Goal: Task Accomplishment & Management: Manage account settings

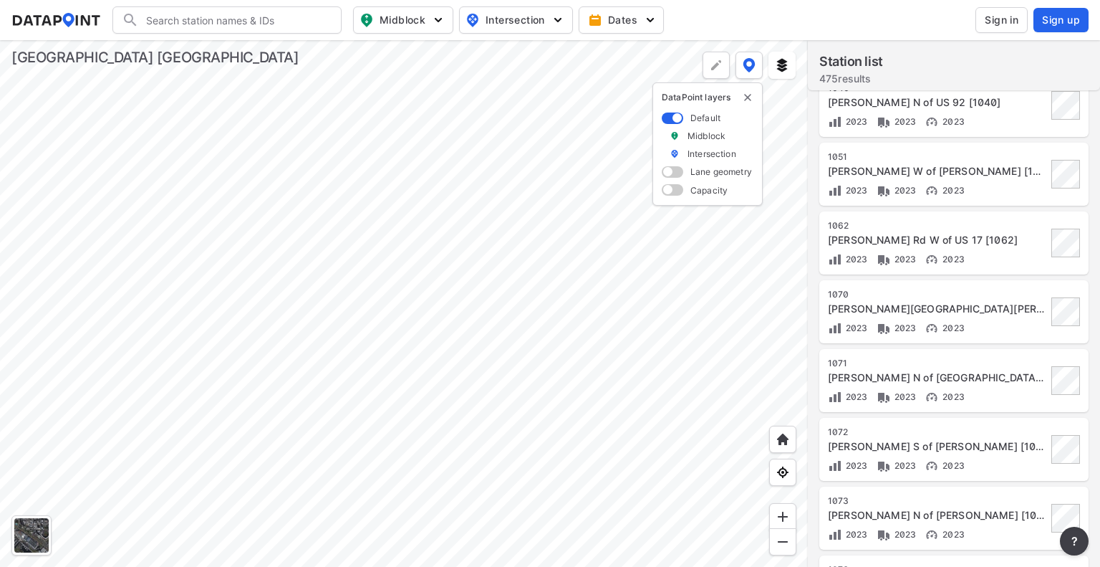
scroll to position [501, 0]
click at [1006, 21] on span "Sign in" at bounding box center [1002, 20] width 34 height 14
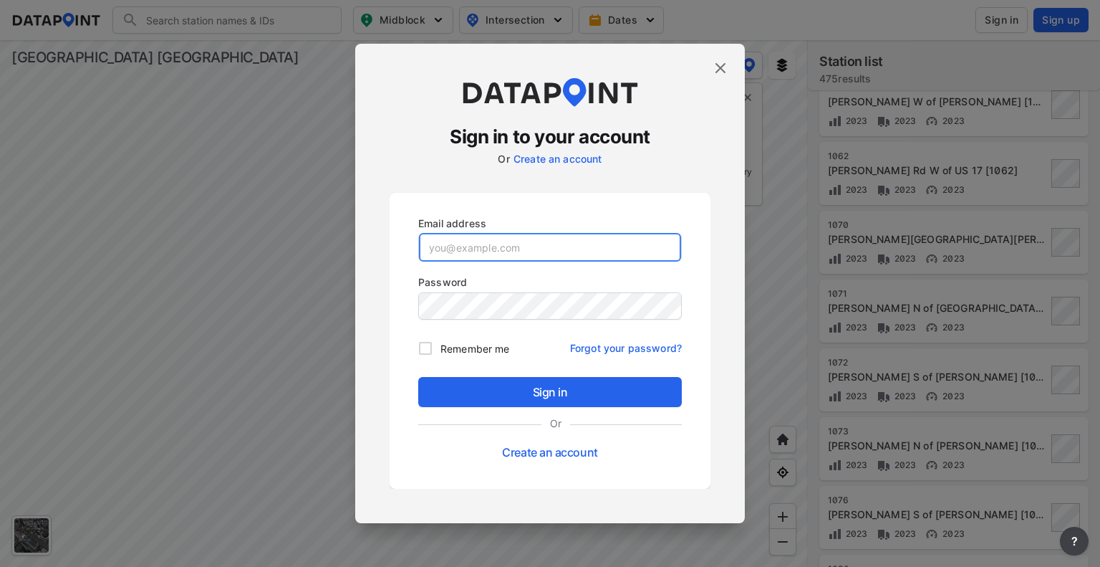
click at [472, 253] on input "email" at bounding box center [550, 247] width 262 height 29
click at [442, 242] on input "email" at bounding box center [550, 247] width 262 height 29
type input "[EMAIL_ADDRESS][DOMAIN_NAME]"
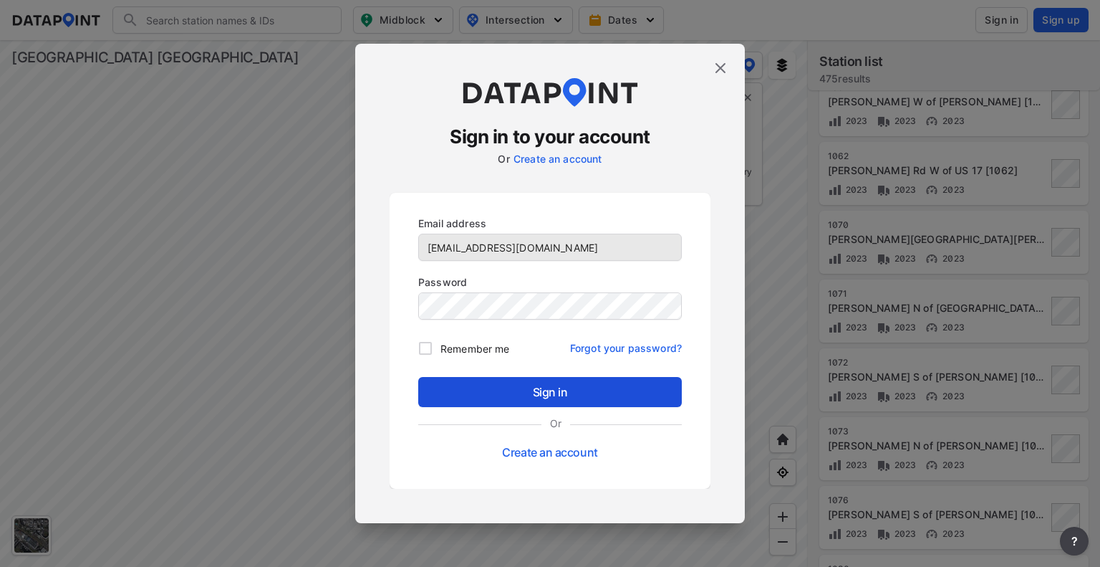
click at [518, 383] on span "Sign in" at bounding box center [550, 391] width 241 height 17
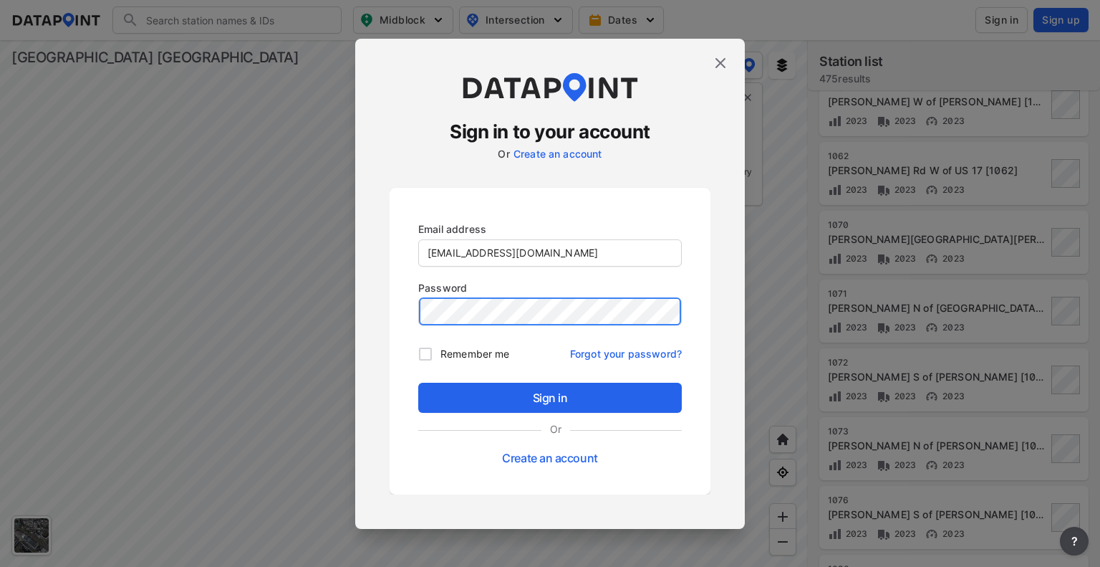
click at [418, 383] on button "Sign in" at bounding box center [550, 398] width 264 height 30
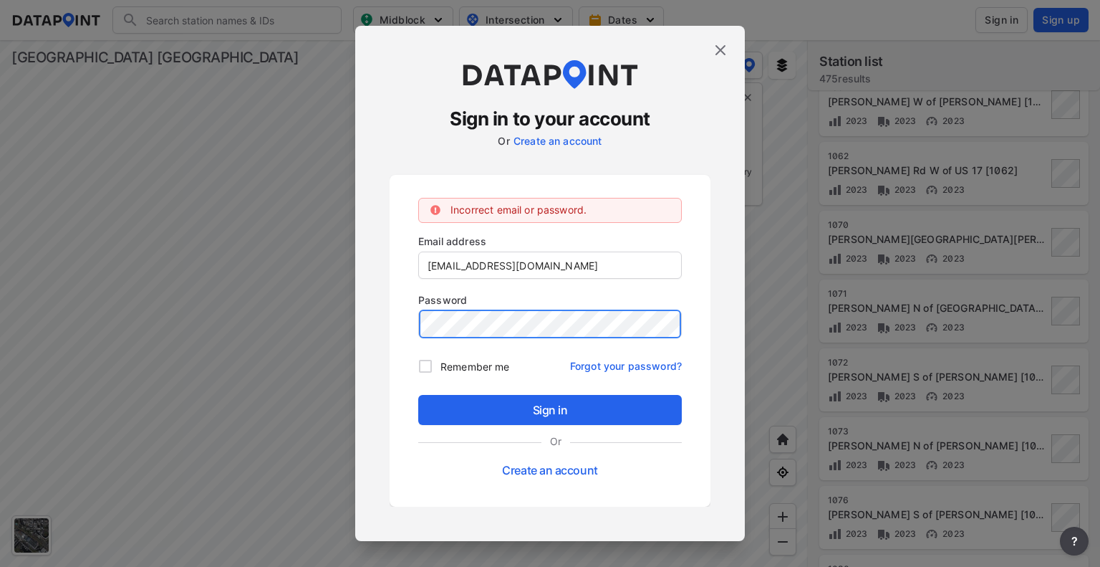
click at [418, 395] on button "Sign in" at bounding box center [550, 410] width 264 height 30
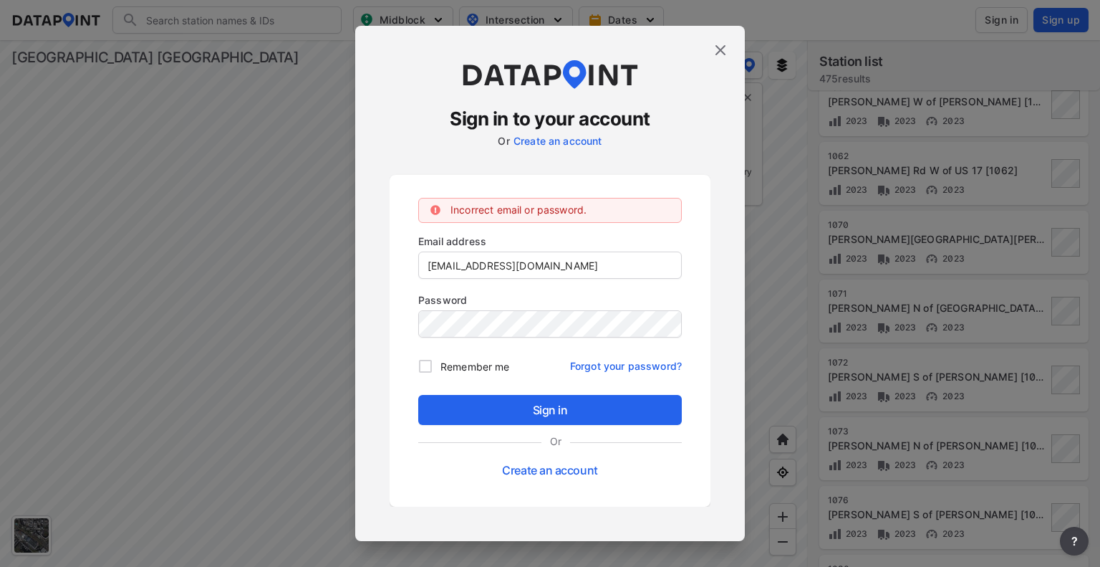
click at [722, 55] on img at bounding box center [720, 50] width 17 height 17
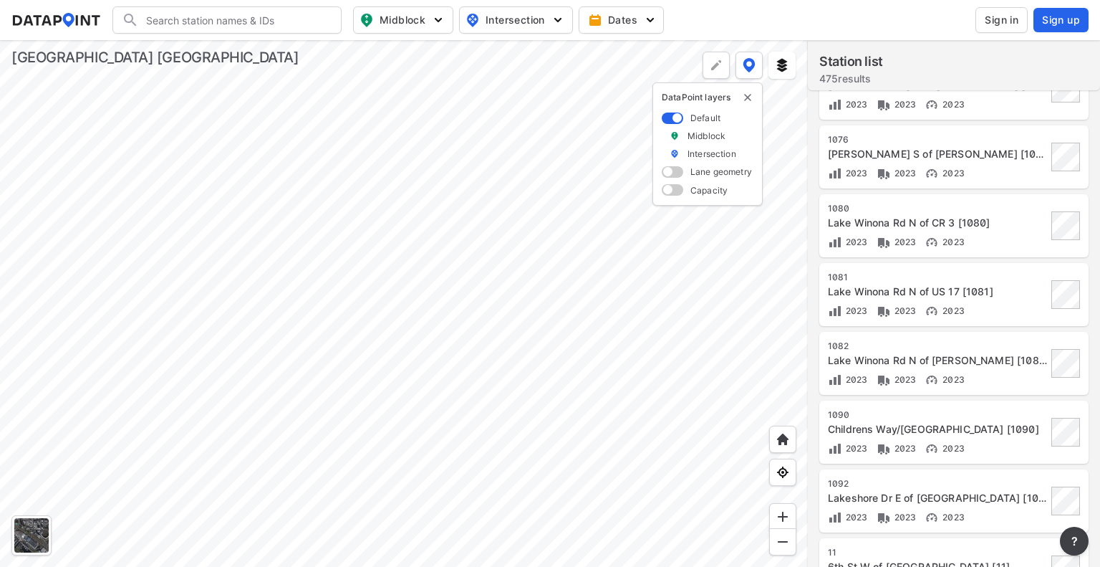
scroll to position [1075, 0]
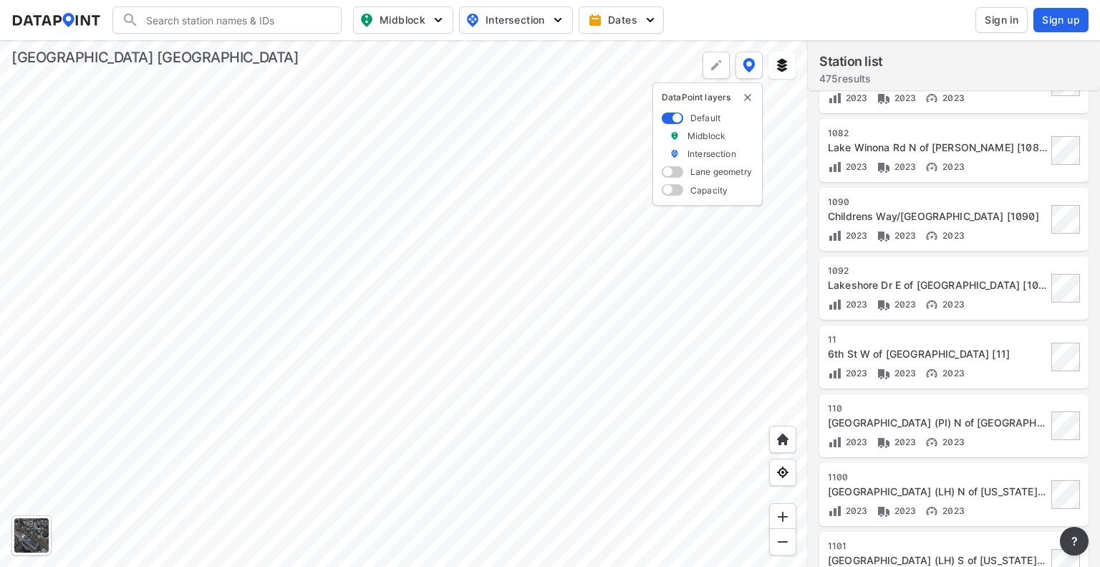
click at [359, 314] on div at bounding box center [404, 303] width 808 height 527
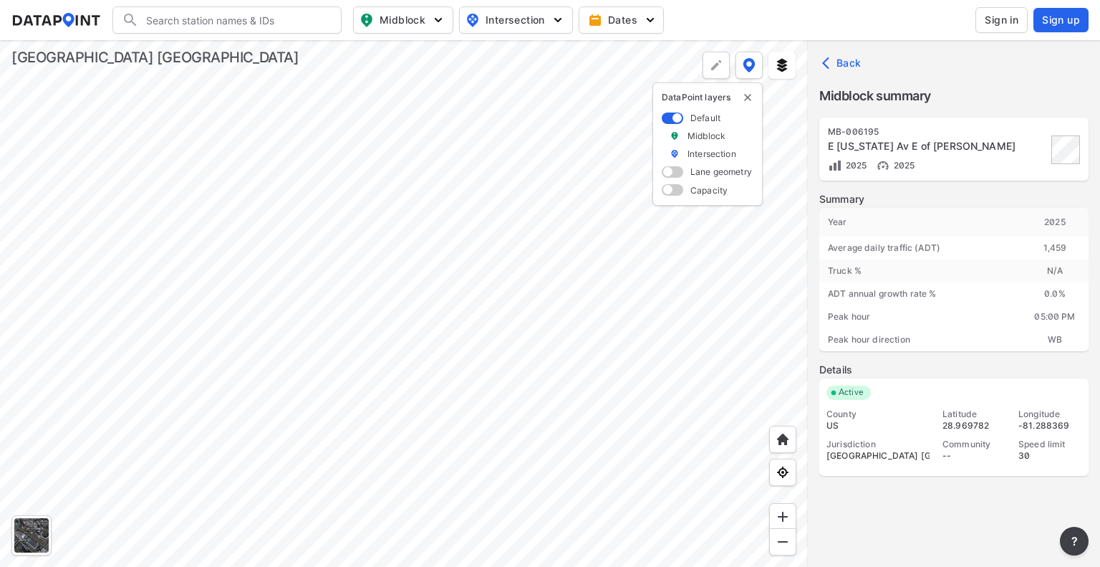
click at [253, 89] on div at bounding box center [404, 303] width 808 height 527
click at [249, 111] on div at bounding box center [404, 303] width 808 height 527
click at [241, 201] on div at bounding box center [404, 303] width 808 height 527
click at [186, 151] on div at bounding box center [404, 303] width 808 height 527
click at [605, 375] on div at bounding box center [404, 303] width 808 height 527
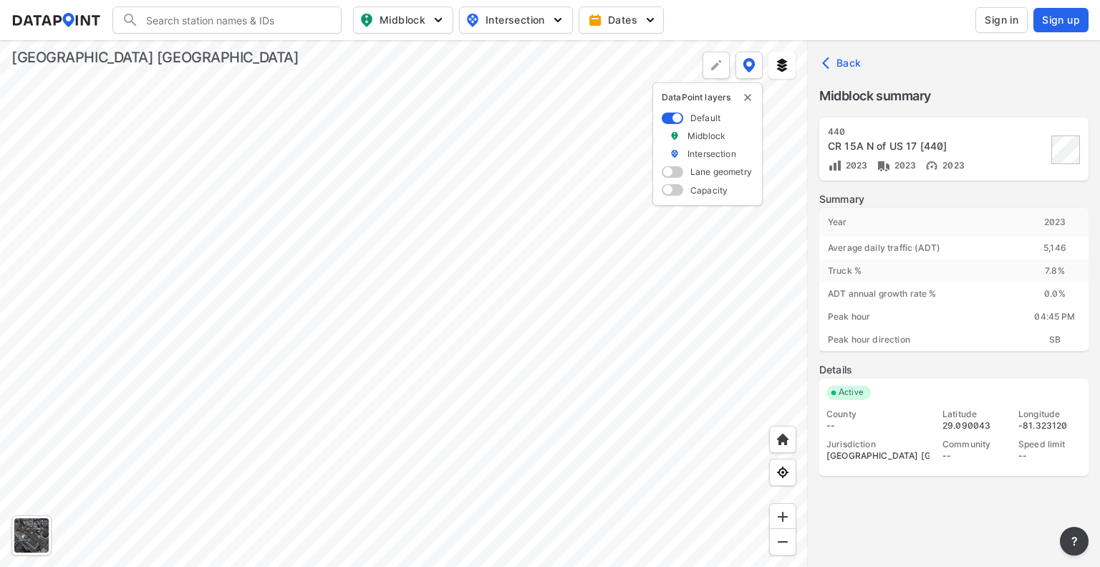
click at [589, 456] on div at bounding box center [404, 303] width 808 height 527
click at [645, 515] on div at bounding box center [404, 303] width 808 height 527
click at [213, 221] on div at bounding box center [404, 303] width 808 height 527
click at [309, 332] on div at bounding box center [404, 303] width 808 height 527
click at [556, 544] on div at bounding box center [404, 303] width 808 height 527
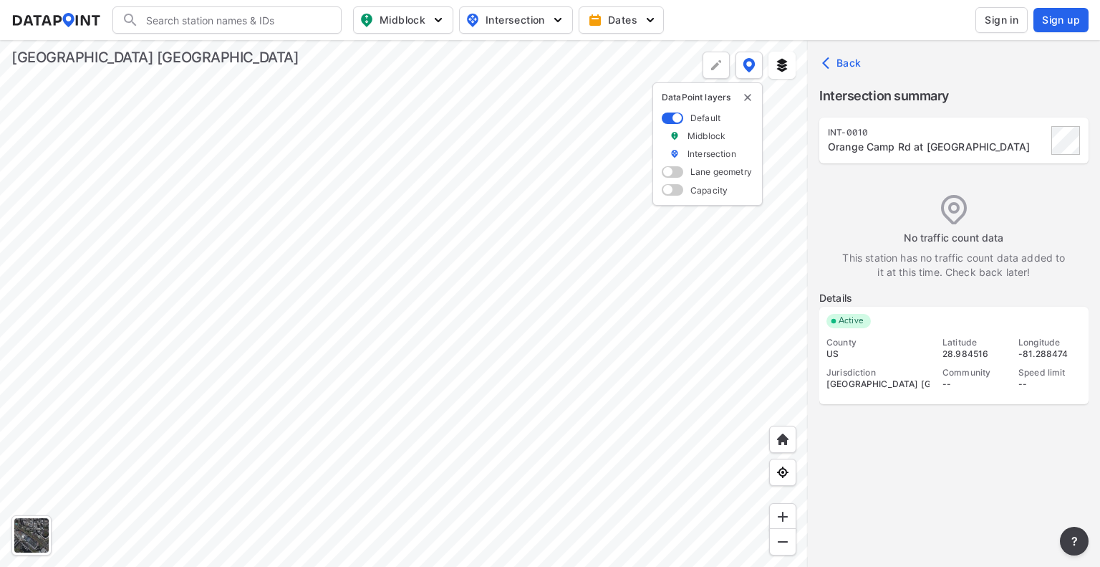
click at [401, 472] on div at bounding box center [404, 303] width 808 height 527
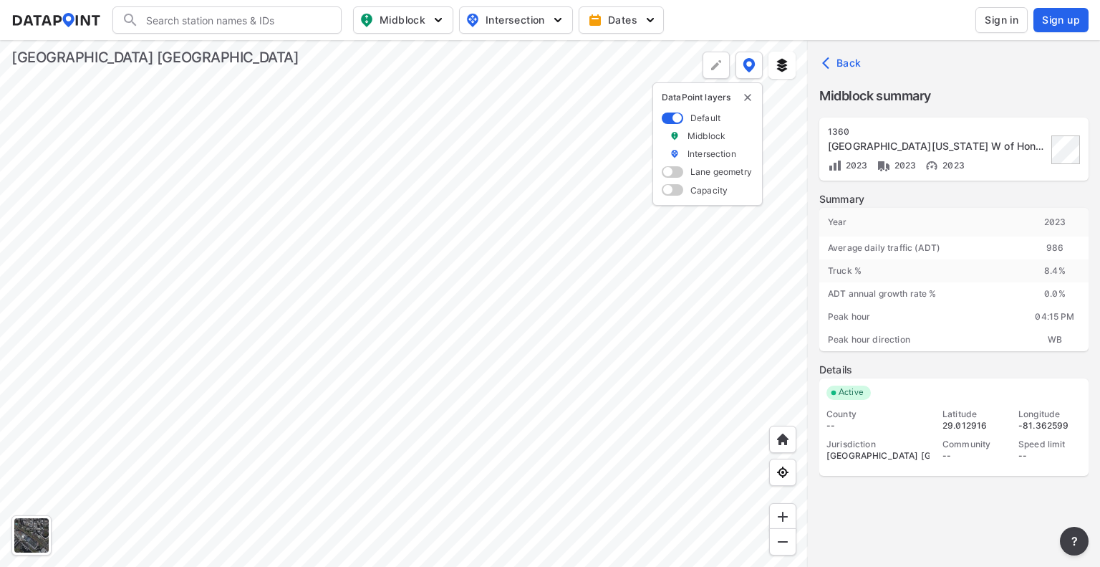
click at [437, 403] on div at bounding box center [404, 303] width 808 height 527
click at [542, 431] on div at bounding box center [404, 303] width 808 height 527
click at [572, 441] on div at bounding box center [404, 303] width 808 height 527
click at [586, 179] on div at bounding box center [404, 303] width 808 height 527
click at [569, 337] on div at bounding box center [404, 303] width 808 height 527
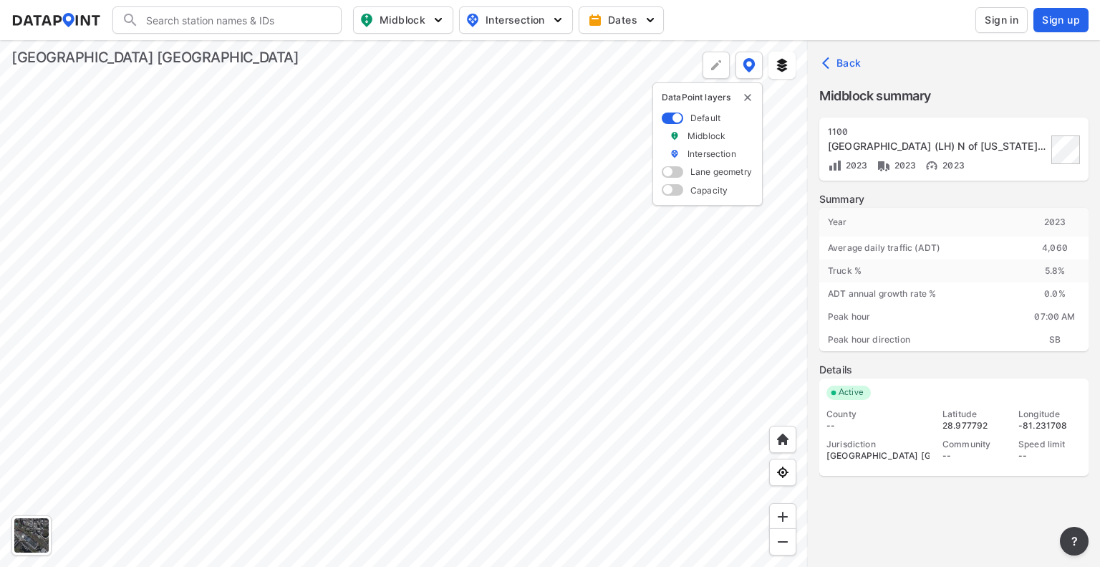
click at [422, 355] on div at bounding box center [404, 303] width 808 height 527
click at [633, 292] on div at bounding box center [404, 303] width 808 height 527
